Goal: Task Accomplishment & Management: Manage account settings

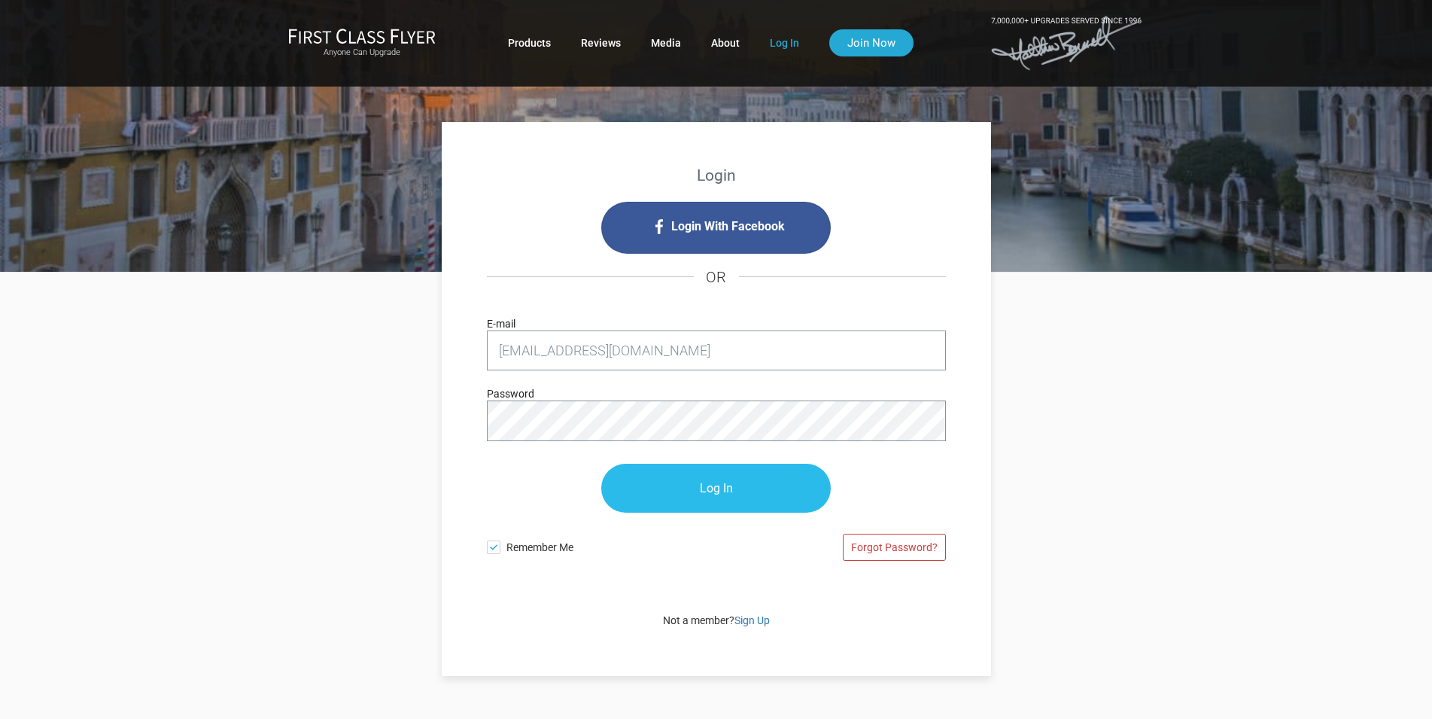
click at [714, 489] on input "Log In" at bounding box center [716, 488] width 230 height 49
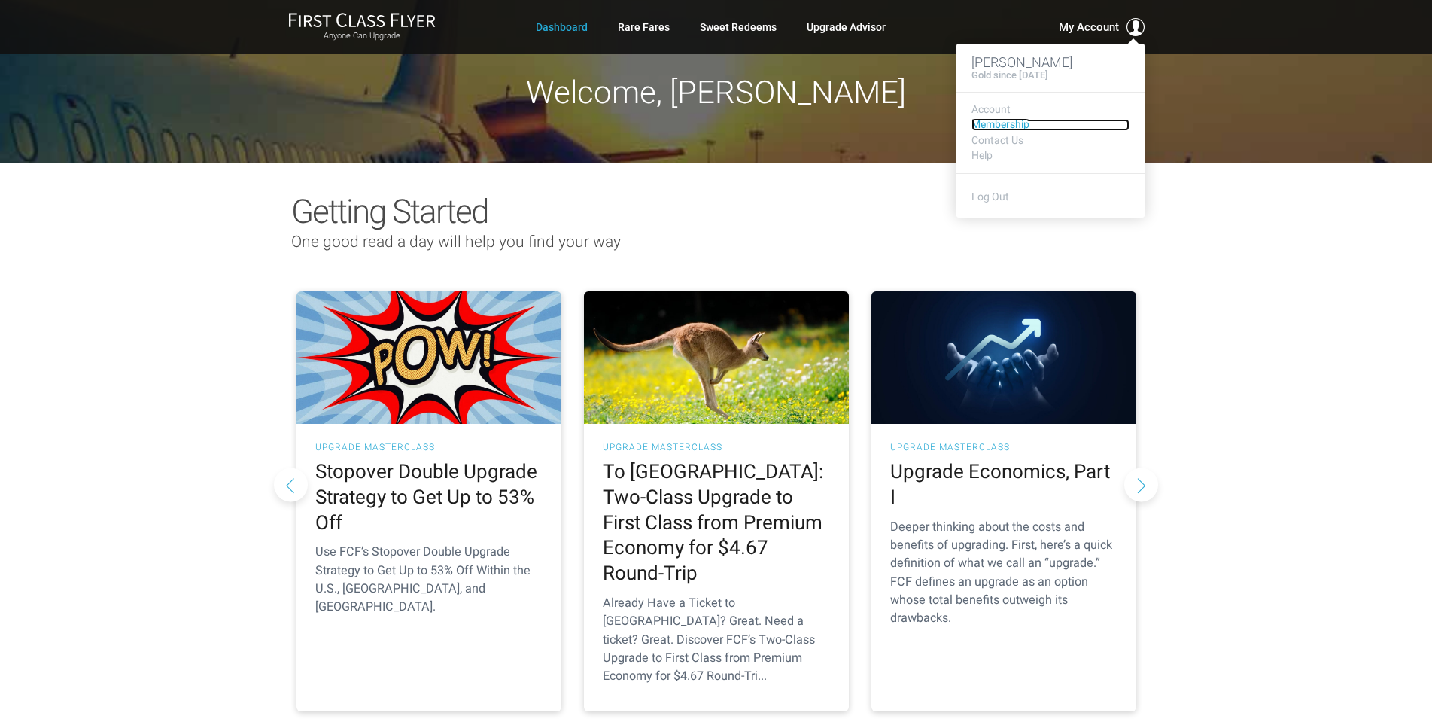
click at [1008, 127] on link "Membership" at bounding box center [1051, 124] width 158 height 11
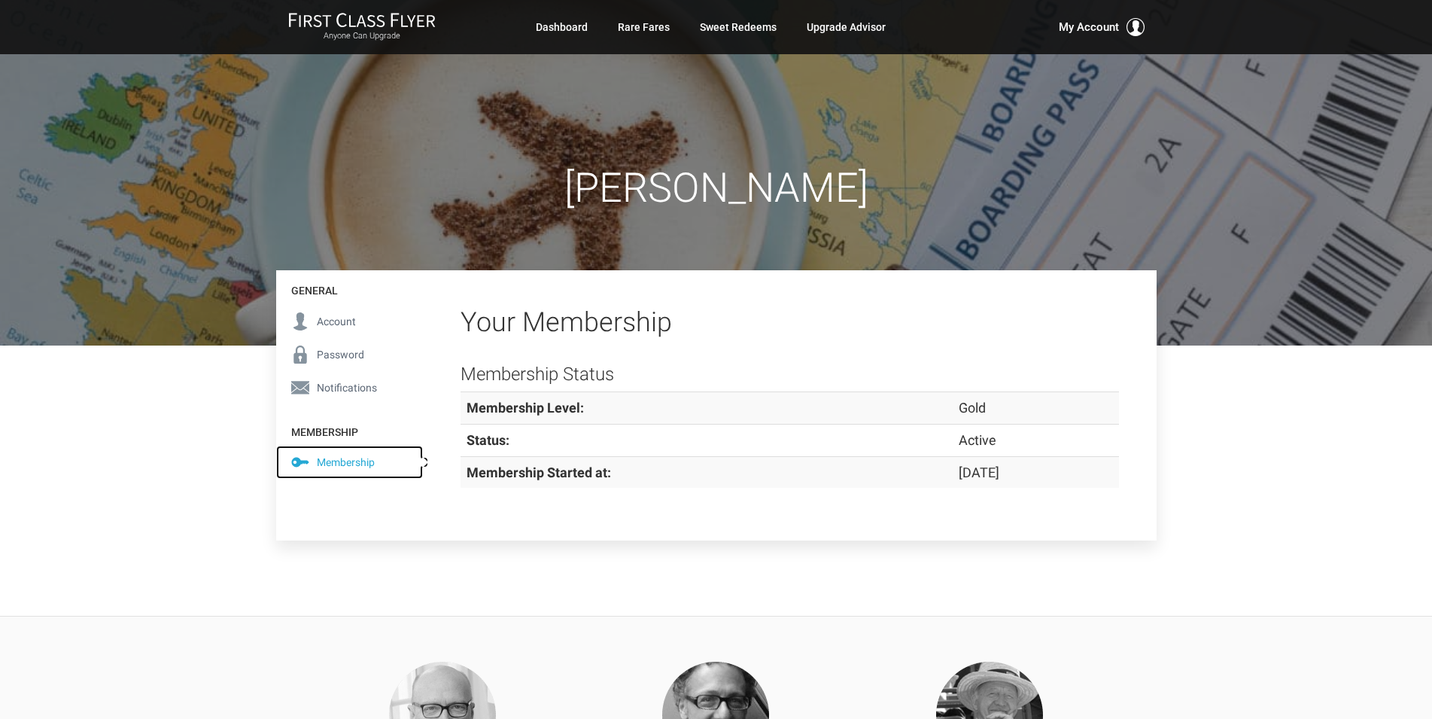
click at [341, 467] on span "Membership" at bounding box center [346, 462] width 58 height 17
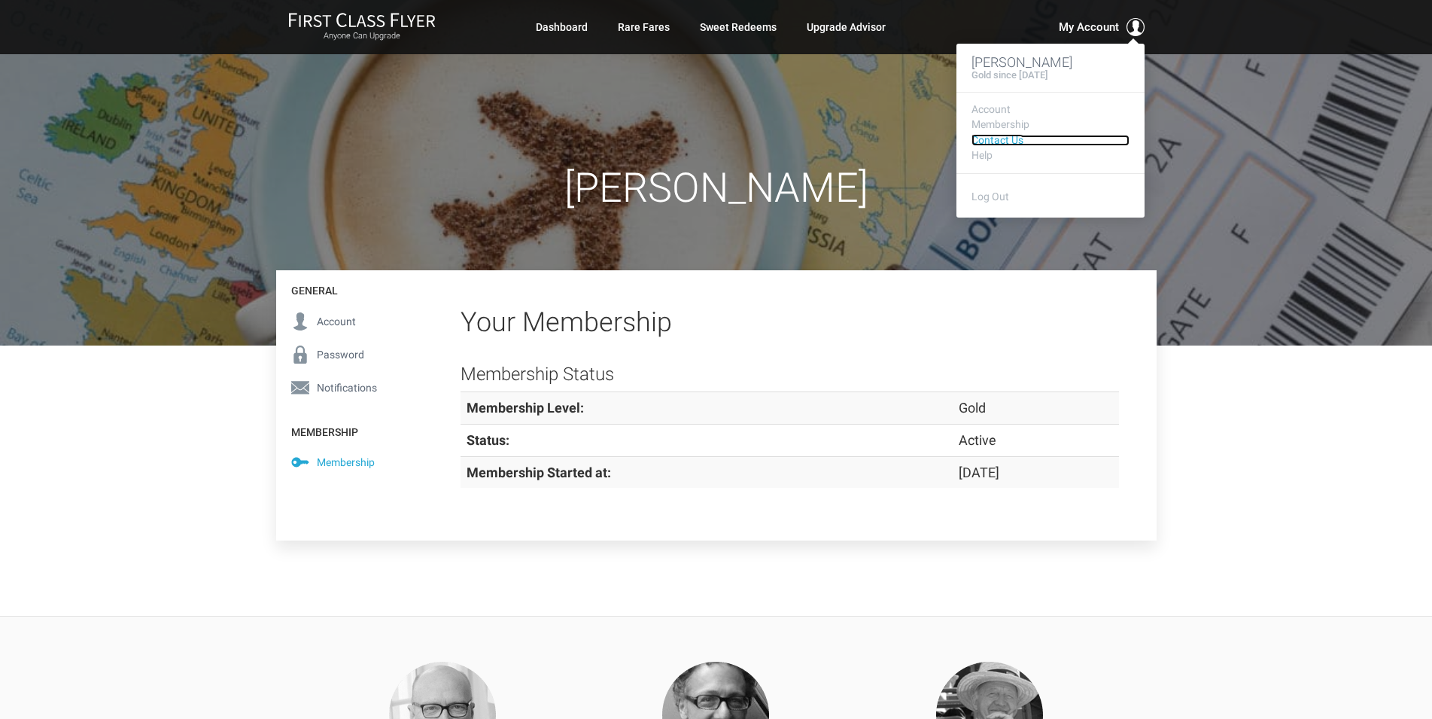
click at [1006, 142] on link "Contact Us" at bounding box center [1051, 140] width 158 height 11
